Goal: Task Accomplishment & Management: Manage account settings

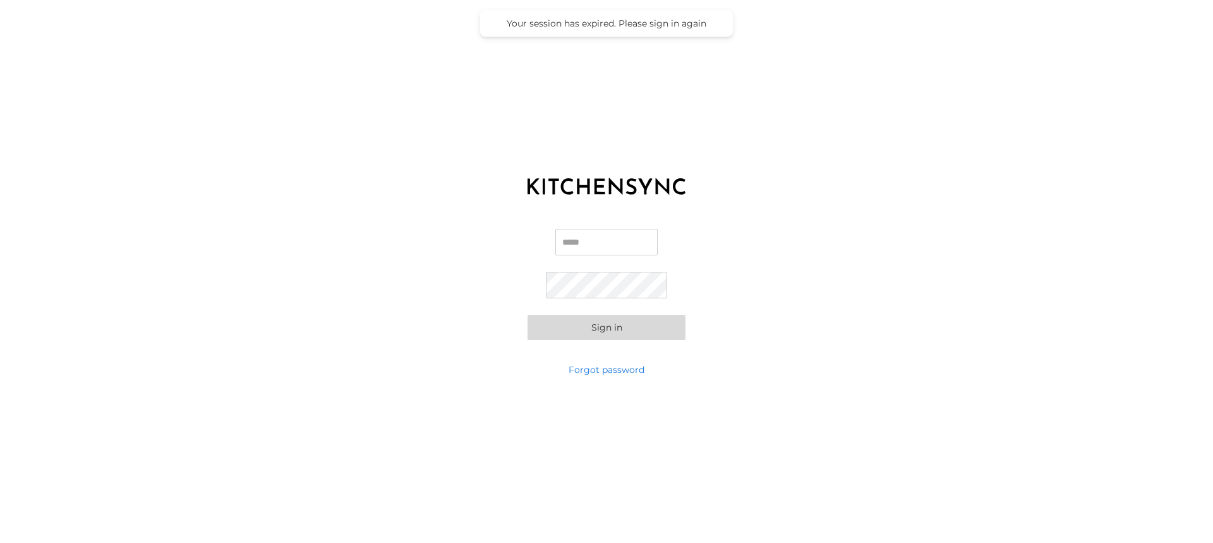
click at [591, 249] on input "Email" at bounding box center [606, 242] width 102 height 27
type input "**********"
click at [616, 321] on button "Sign in" at bounding box center [606, 327] width 158 height 25
